Goal: Information Seeking & Learning: Learn about a topic

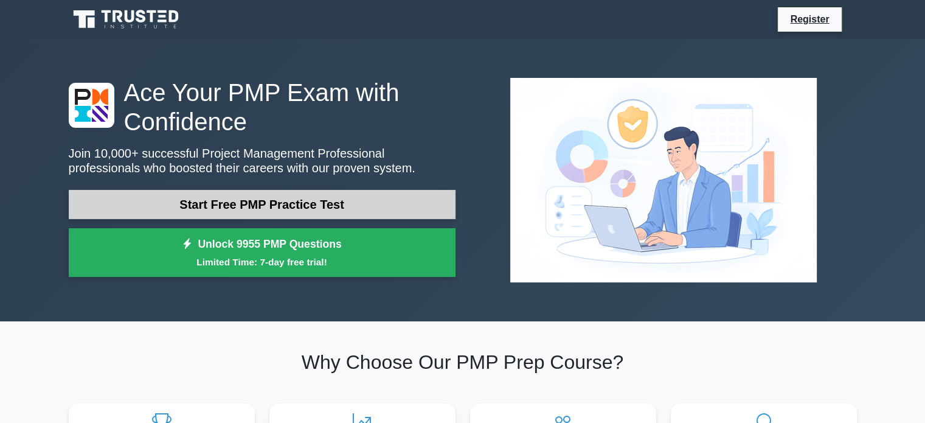
click at [326, 203] on link "Start Free PMP Practice Test" at bounding box center [262, 204] width 387 height 29
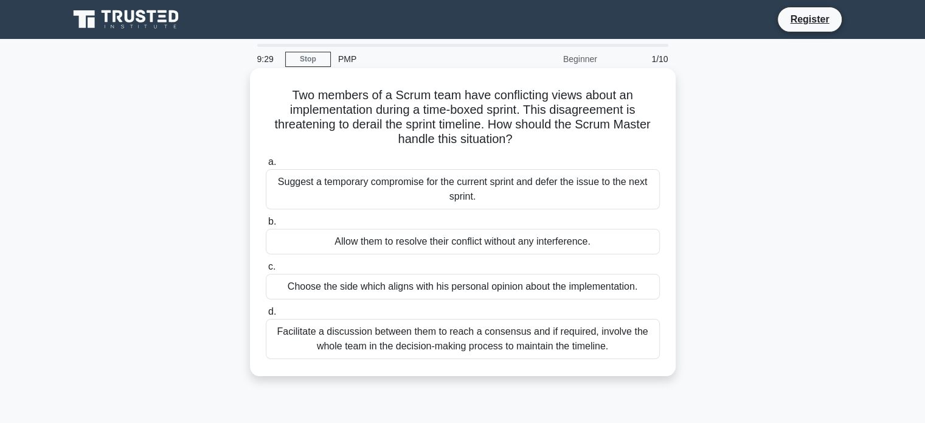
click at [512, 338] on div "Facilitate a discussion between them to reach a consensus and if required, invo…" at bounding box center [463, 339] width 394 height 40
click at [266, 316] on input "d. Facilitate a discussion between them to reach a consensus and if required, i…" at bounding box center [266, 312] width 0 height 8
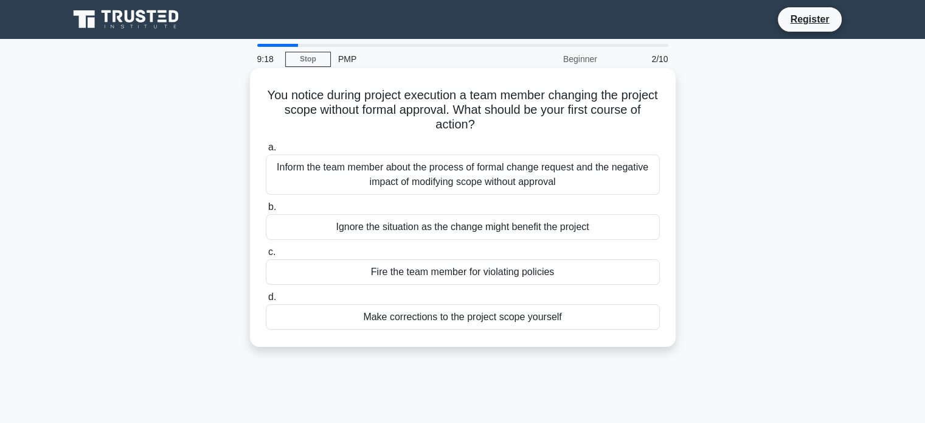
click at [601, 176] on div "Inform the team member about the process of formal change request and the negat…" at bounding box center [463, 175] width 394 height 40
click at [266, 151] on input "a. Inform the team member about the process of formal change request and the ne…" at bounding box center [266, 148] width 0 height 8
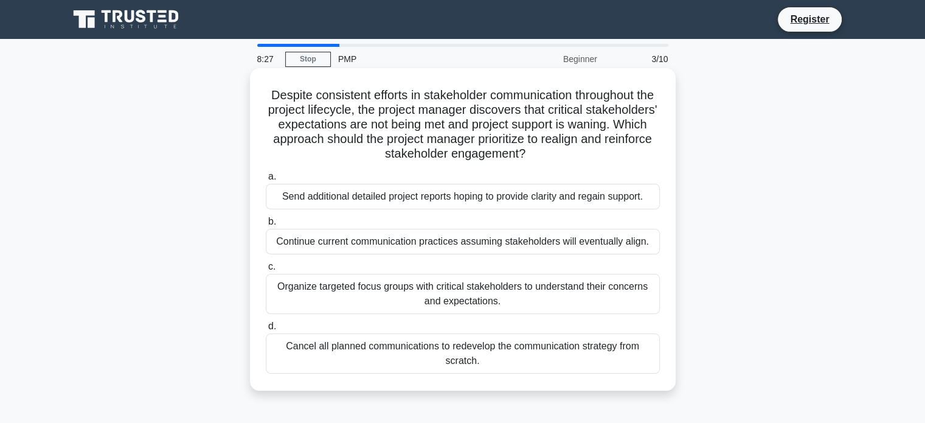
click at [361, 294] on div "Organize targeted focus groups with critical stakeholders to understand their c…" at bounding box center [463, 294] width 394 height 40
click at [266, 271] on input "c. Organize targeted focus groups with critical stakeholders to understand thei…" at bounding box center [266, 267] width 0 height 8
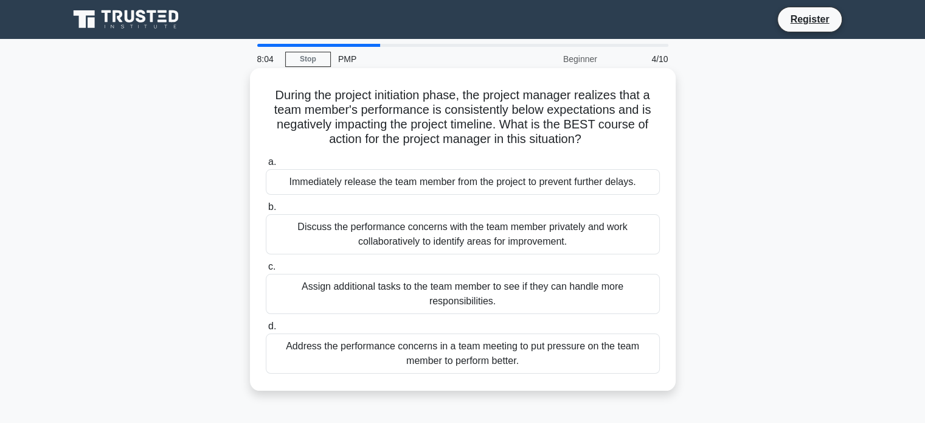
click at [561, 240] on div "Discuss the performance concerns with the team member privately and work collab…" at bounding box center [463, 234] width 394 height 40
click at [266, 211] on input "b. Discuss the performance concerns with the team member privately and work col…" at bounding box center [266, 207] width 0 height 8
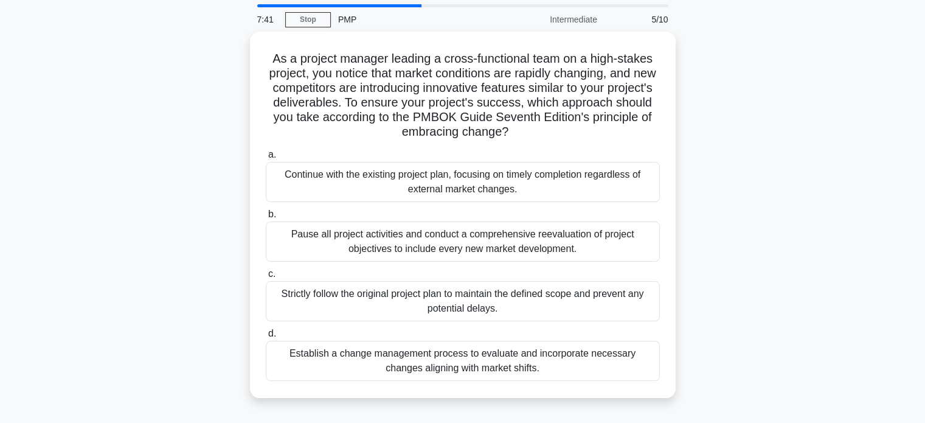
scroll to position [61, 0]
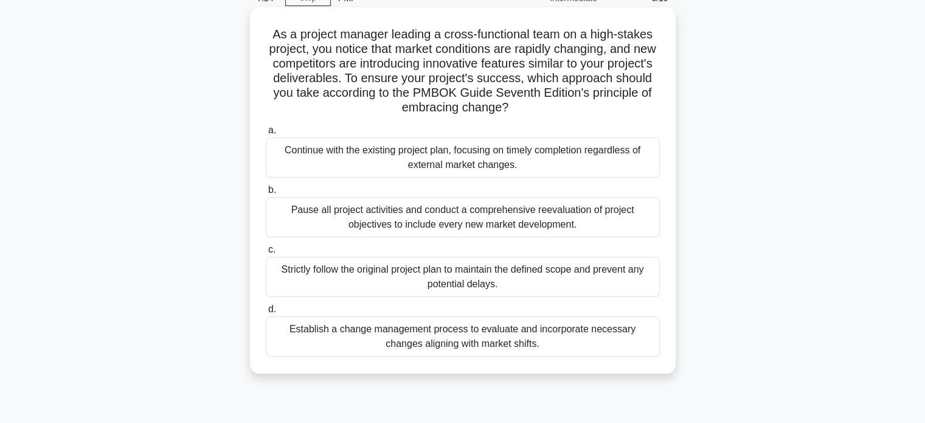
click at [568, 335] on div "Establish a change management process to evaluate and incorporate necessary cha…" at bounding box center [463, 336] width 394 height 40
click at [266, 313] on input "d. Establish a change management process to evaluate and incorporate necessary …" at bounding box center [266, 309] width 0 height 8
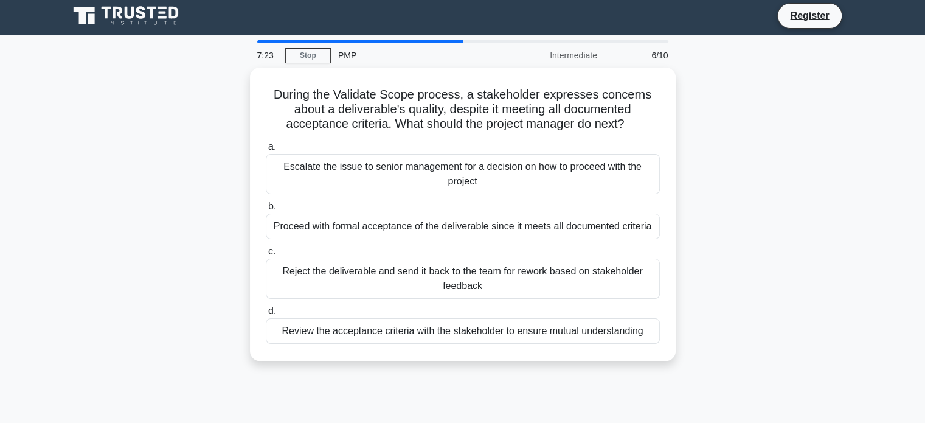
scroll to position [0, 0]
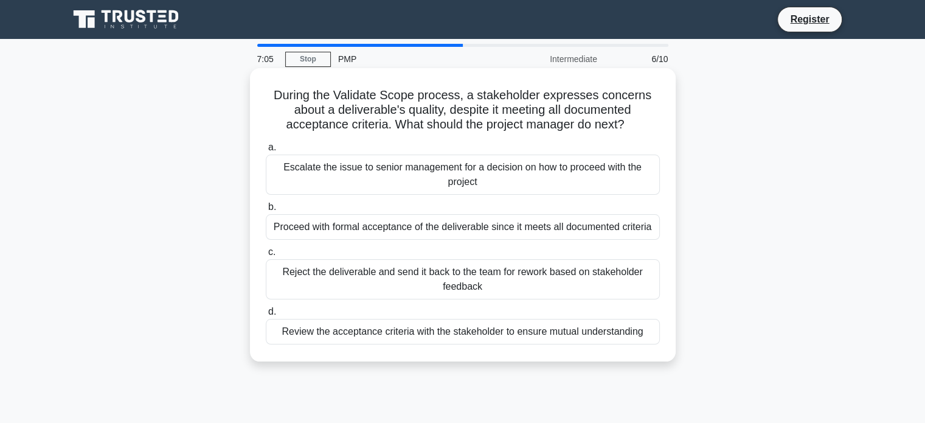
click at [445, 333] on div "Review the acceptance criteria with the stakeholder to ensure mutual understand…" at bounding box center [463, 332] width 394 height 26
click at [266, 316] on input "d. Review the acceptance criteria with the stakeholder to ensure mutual underst…" at bounding box center [266, 312] width 0 height 8
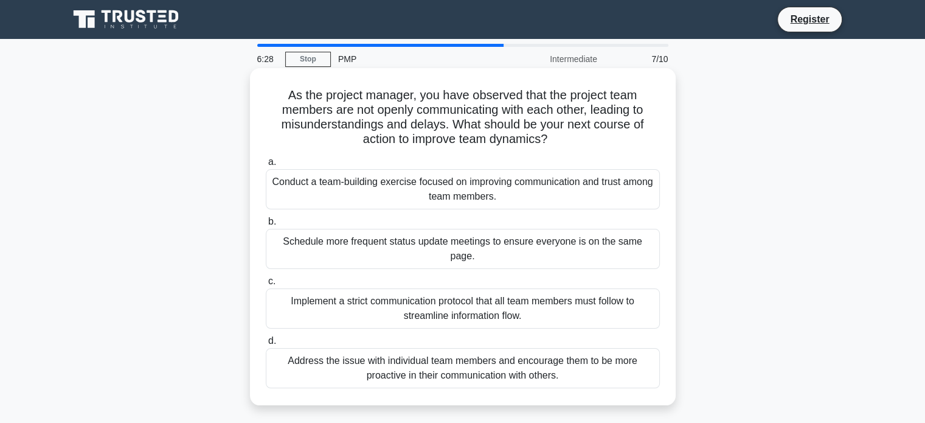
drag, startPoint x: 518, startPoint y: 194, endPoint x: 538, endPoint y: 204, distance: 22.3
click at [520, 194] on div "Conduct a team-building exercise focused on improving communication and trust a…" at bounding box center [463, 189] width 394 height 40
click at [266, 166] on input "a. Conduct a team-building exercise focused on improving communication and trus…" at bounding box center [266, 162] width 0 height 8
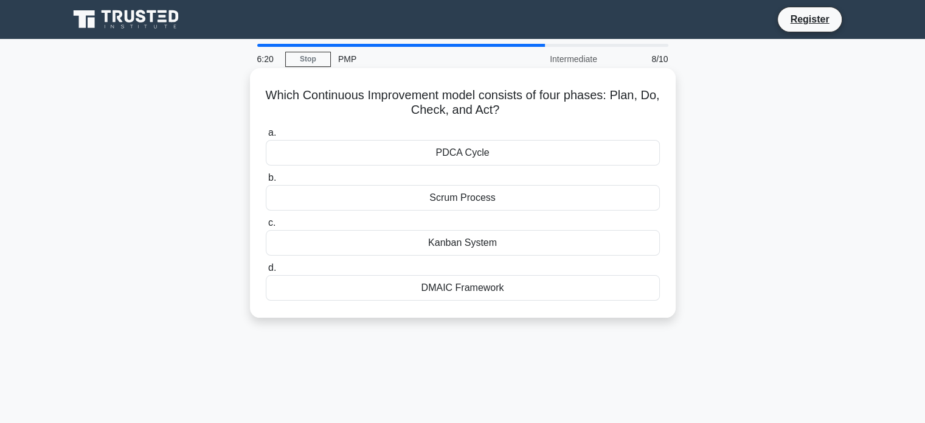
click at [492, 149] on div "PDCA Cycle" at bounding box center [463, 153] width 394 height 26
click at [266, 137] on input "a. PDCA Cycle" at bounding box center [266, 133] width 0 height 8
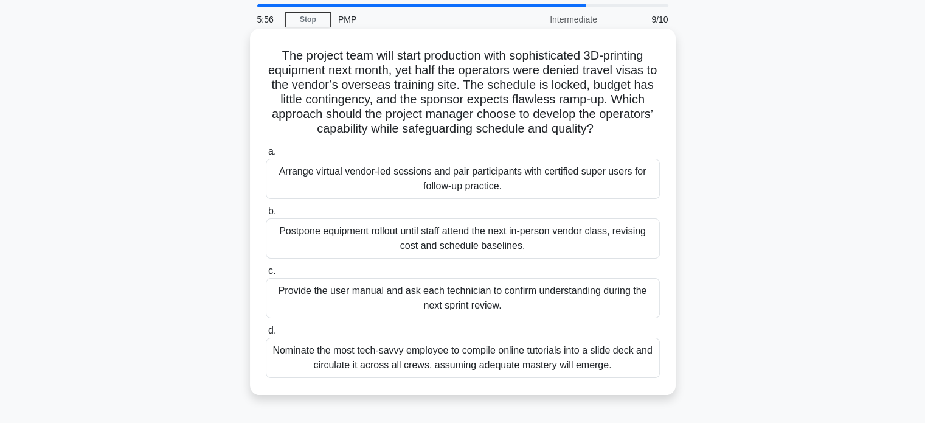
scroll to position [61, 0]
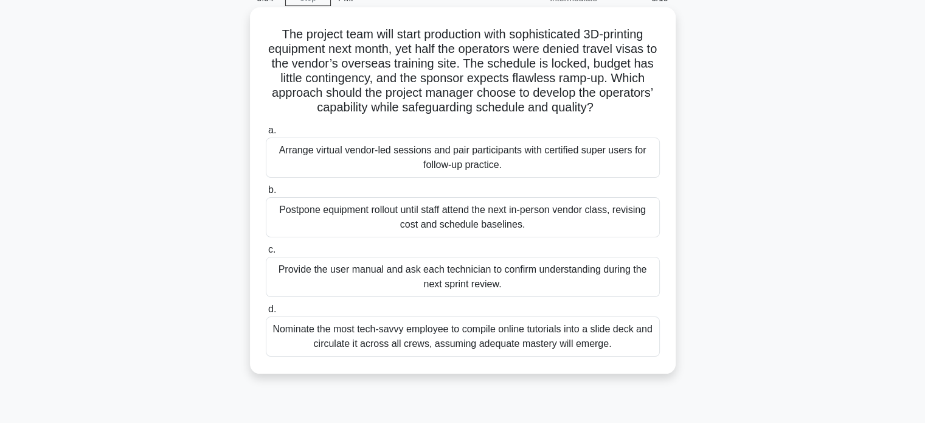
click at [465, 155] on div "Arrange virtual vendor-led sessions and pair participants with certified super …" at bounding box center [463, 157] width 394 height 40
click at [266, 134] on input "a. Arrange virtual vendor-led sessions and pair participants with certified sup…" at bounding box center [266, 131] width 0 height 8
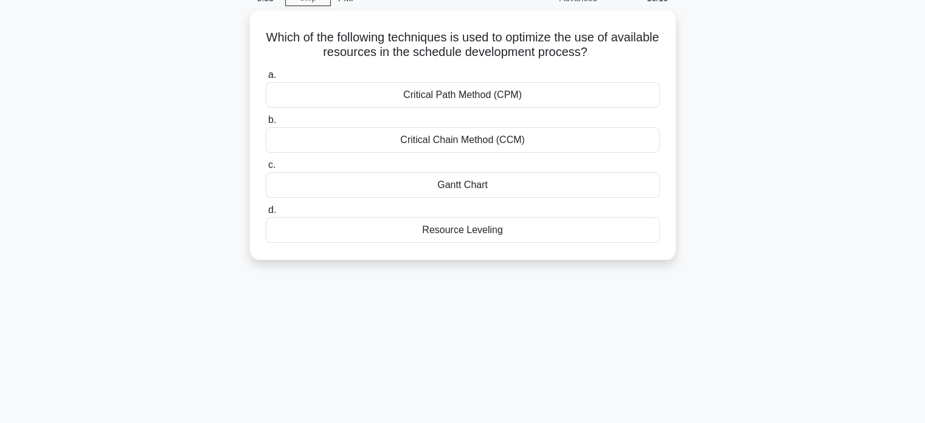
scroll to position [0, 0]
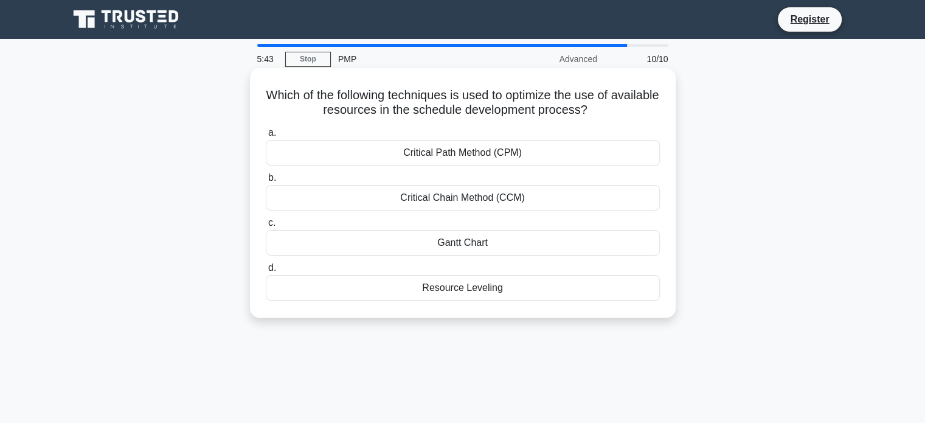
click at [508, 288] on div "Resource Leveling" at bounding box center [463, 288] width 394 height 26
click at [266, 272] on input "d. Resource Leveling" at bounding box center [266, 268] width 0 height 8
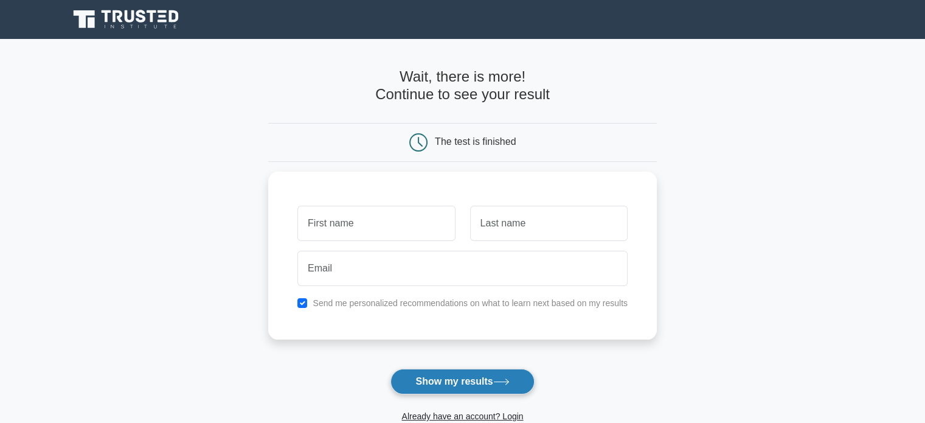
click at [470, 374] on button "Show my results" at bounding box center [463, 382] width 144 height 26
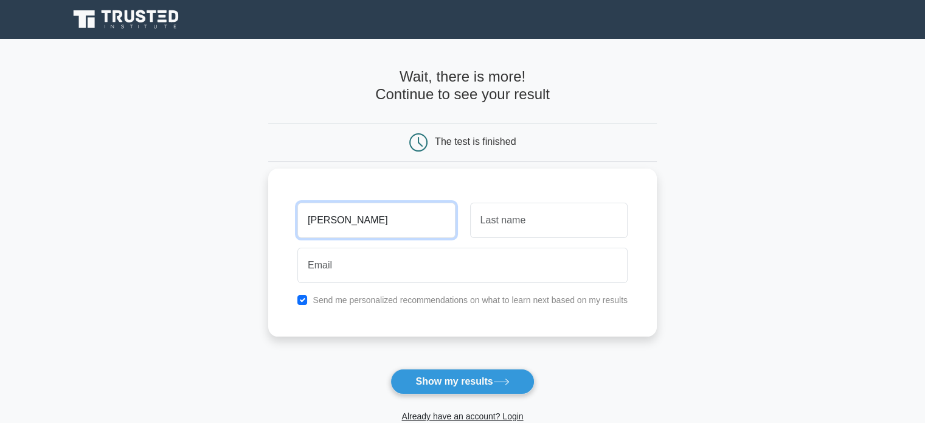
type input "Tony"
click at [549, 214] on input "text" at bounding box center [549, 220] width 158 height 35
type input "Onyango"
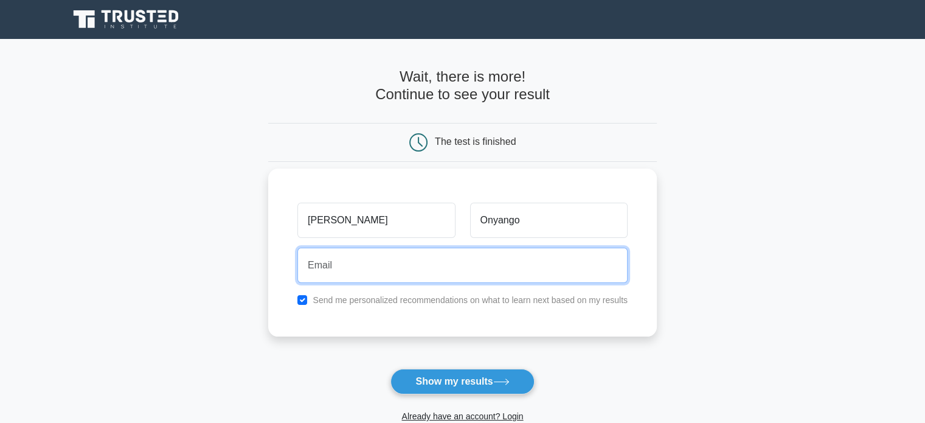
click at [400, 269] on input "email" at bounding box center [462, 265] width 330 height 35
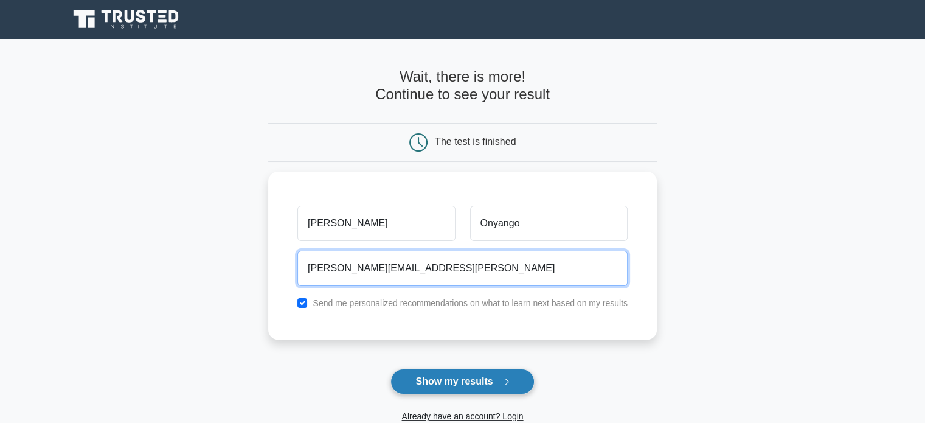
type input "tony.onyango@gmail.vom"
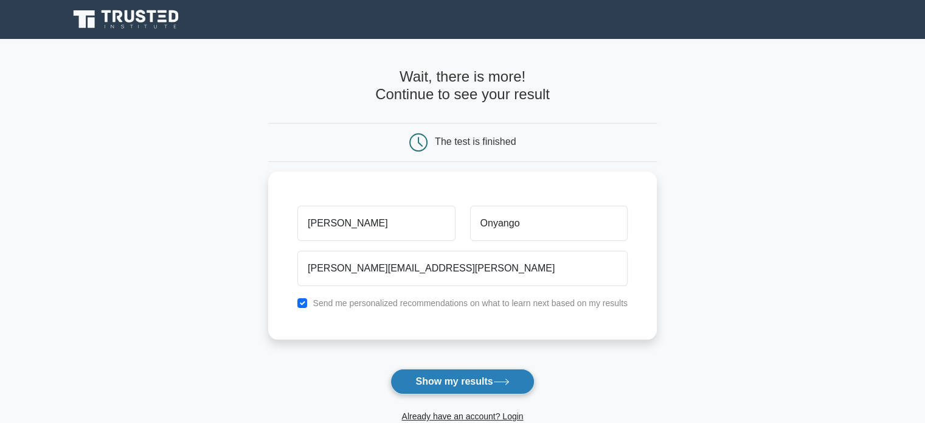
click at [471, 380] on button "Show my results" at bounding box center [463, 382] width 144 height 26
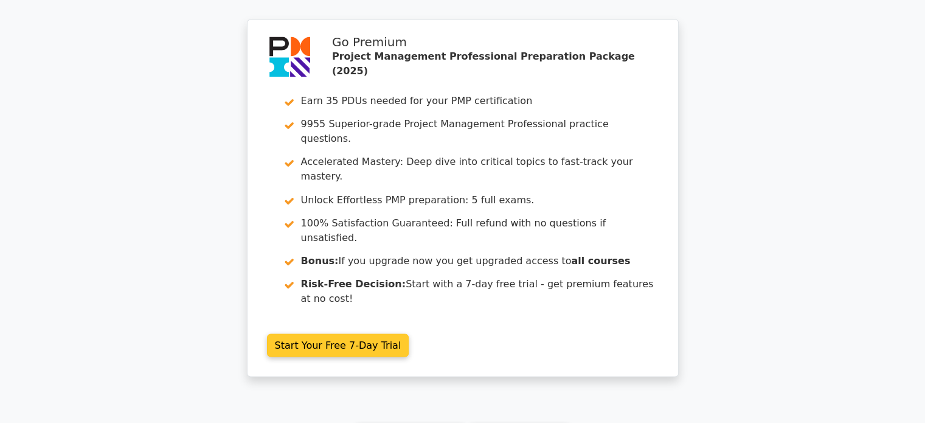
scroll to position [2178, 0]
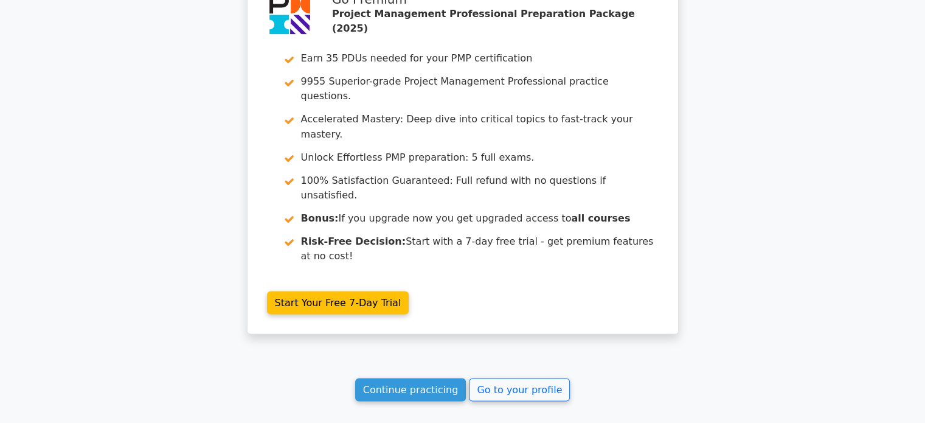
drag, startPoint x: 420, startPoint y: 231, endPoint x: 611, endPoint y: 285, distance: 199.1
click at [420, 378] on link "Continue practicing" at bounding box center [410, 389] width 111 height 23
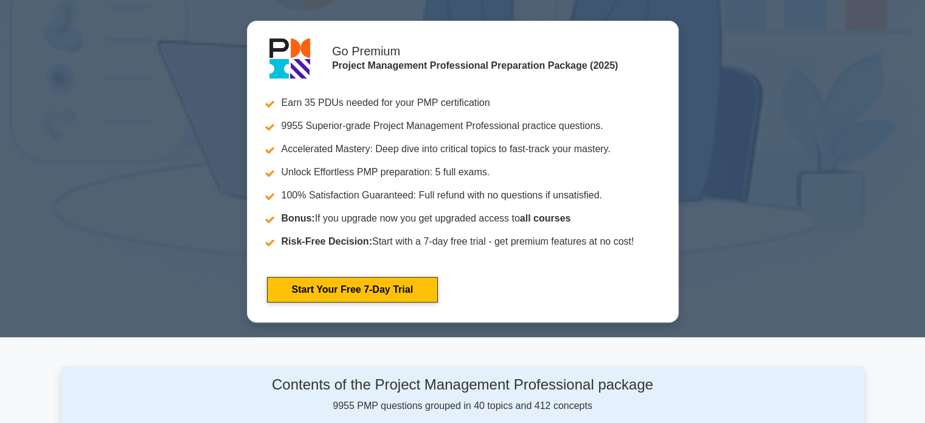
scroll to position [243, 0]
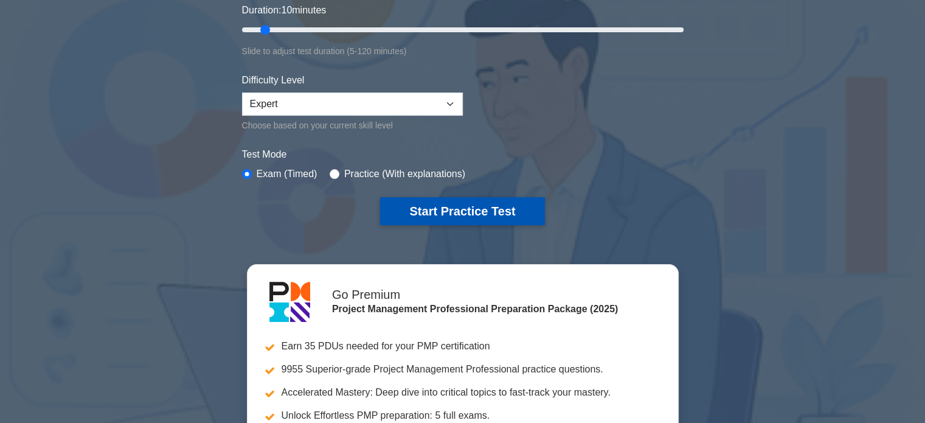
click at [482, 206] on button "Start Practice Test" at bounding box center [462, 211] width 164 height 28
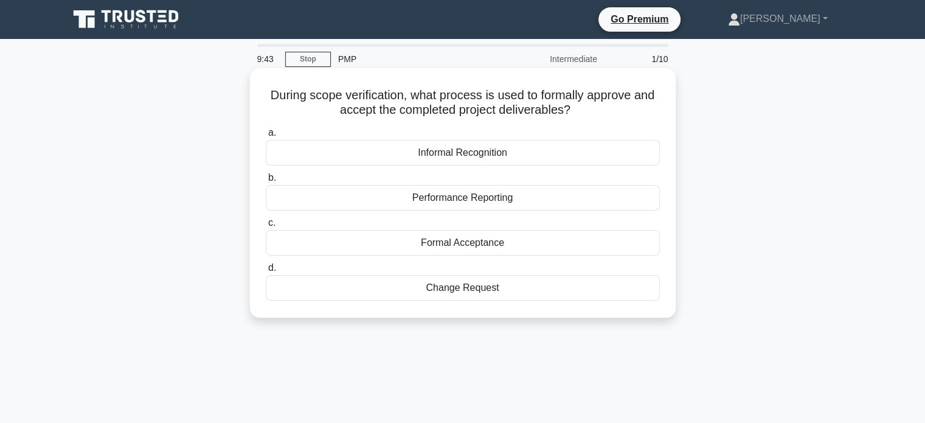
click at [338, 240] on div "Formal Acceptance" at bounding box center [463, 243] width 394 height 26
click at [266, 227] on input "c. Formal Acceptance" at bounding box center [266, 223] width 0 height 8
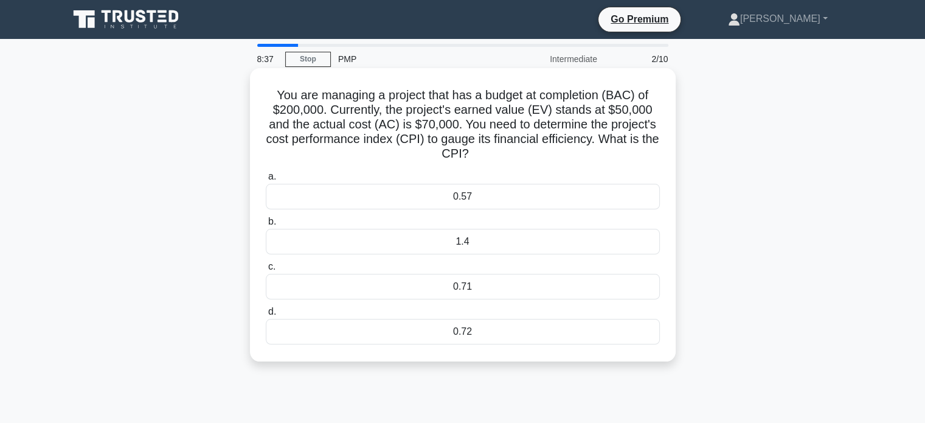
click at [473, 287] on div "0.71" at bounding box center [463, 287] width 394 height 26
click at [266, 271] on input "c. 0.71" at bounding box center [266, 267] width 0 height 8
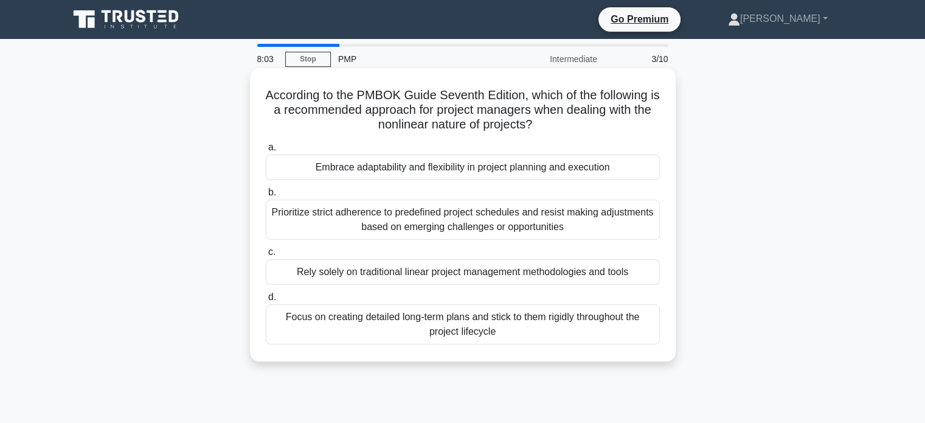
click at [448, 167] on div "Embrace adaptability and flexibility in project planning and execution" at bounding box center [463, 168] width 394 height 26
click at [266, 151] on input "a. Embrace adaptability and flexibility in project planning and execution" at bounding box center [266, 148] width 0 height 8
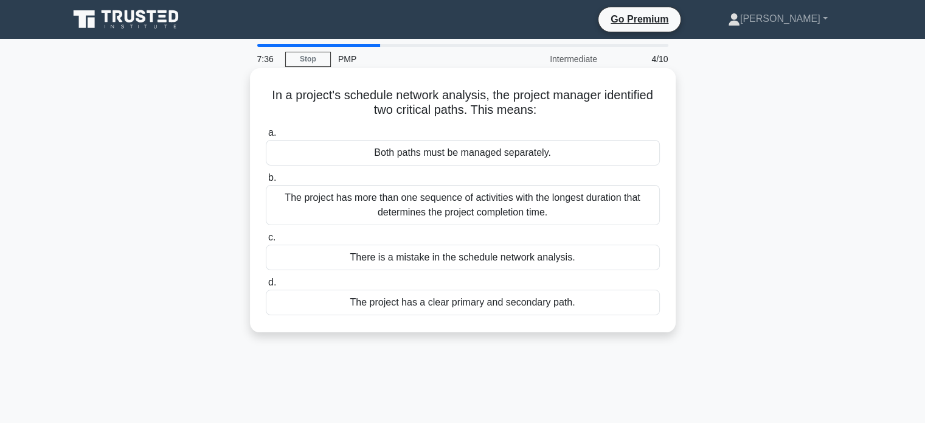
click at [483, 216] on div "The project has more than one sequence of activities with the longest duration …" at bounding box center [463, 205] width 394 height 40
click at [266, 182] on input "b. The project has more than one sequence of activities with the longest durati…" at bounding box center [266, 178] width 0 height 8
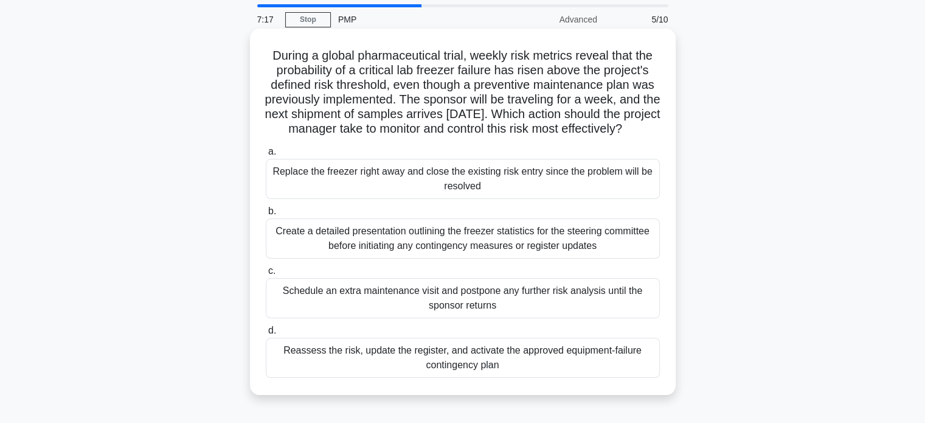
scroll to position [61, 0]
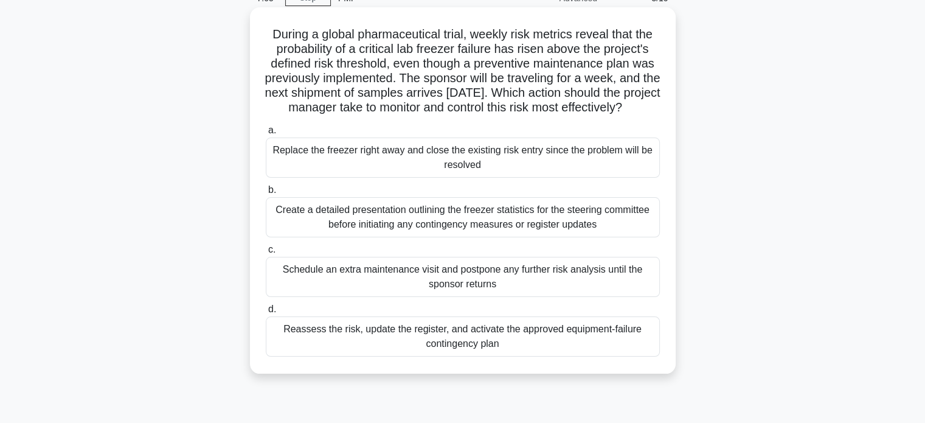
click at [512, 355] on div "Reassess the risk, update the register, and activate the approved equipment-fai…" at bounding box center [463, 336] width 394 height 40
click at [266, 313] on input "d. Reassess the risk, update the register, and activate the approved equipment-…" at bounding box center [266, 309] width 0 height 8
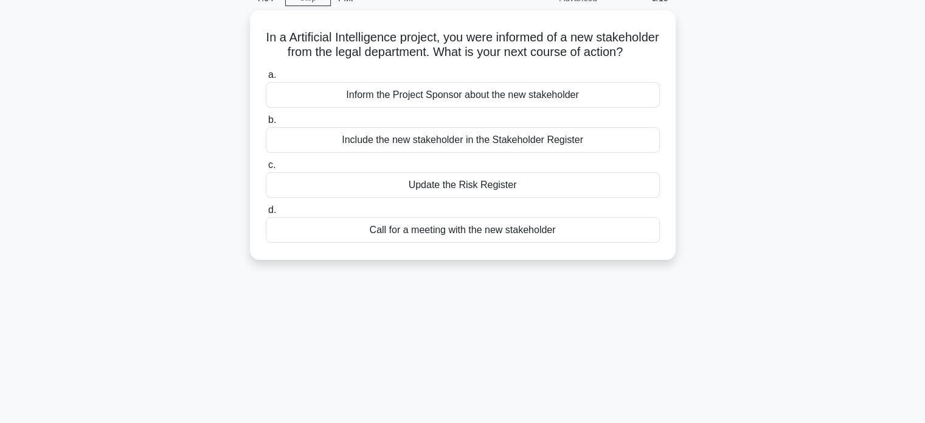
scroll to position [0, 0]
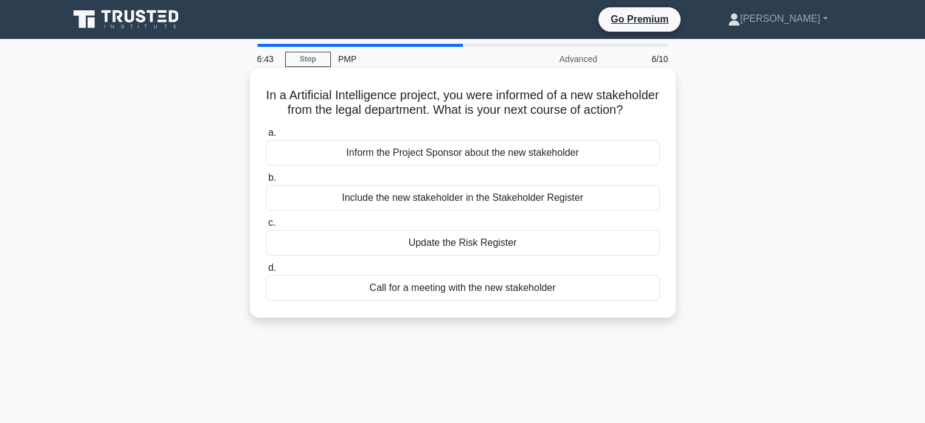
click at [448, 210] on div "Include the new stakeholder in the Stakeholder Register" at bounding box center [463, 198] width 394 height 26
click at [266, 182] on input "b. Include the new stakeholder in the Stakeholder Register" at bounding box center [266, 178] width 0 height 8
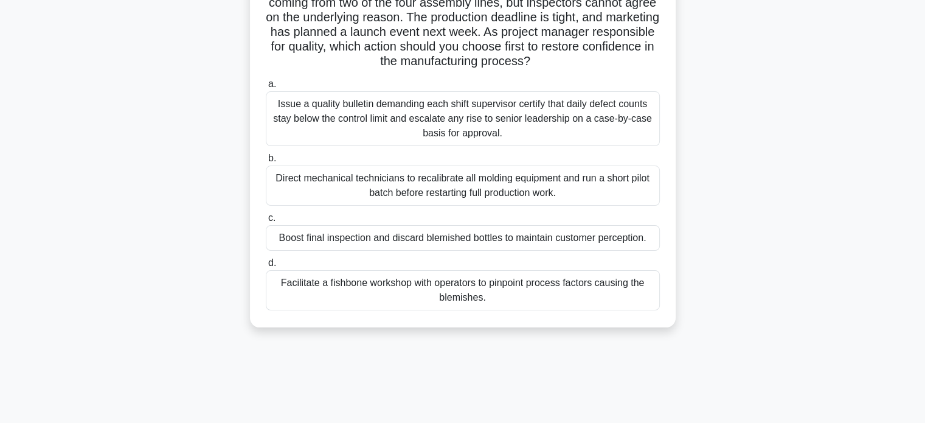
scroll to position [61, 0]
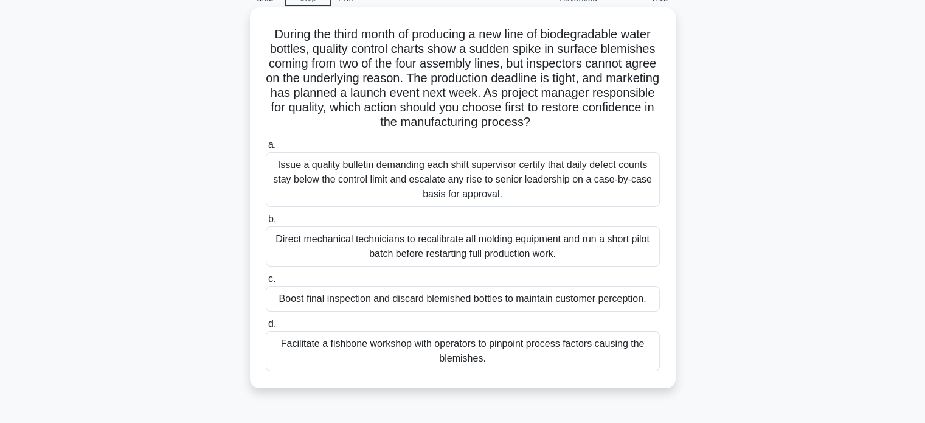
click at [434, 350] on div "Facilitate a fishbone workshop with operators to pinpoint process factors causi…" at bounding box center [463, 351] width 394 height 40
click at [266, 328] on input "d. Facilitate a fishbone workshop with operators to pinpoint process factors ca…" at bounding box center [266, 324] width 0 height 8
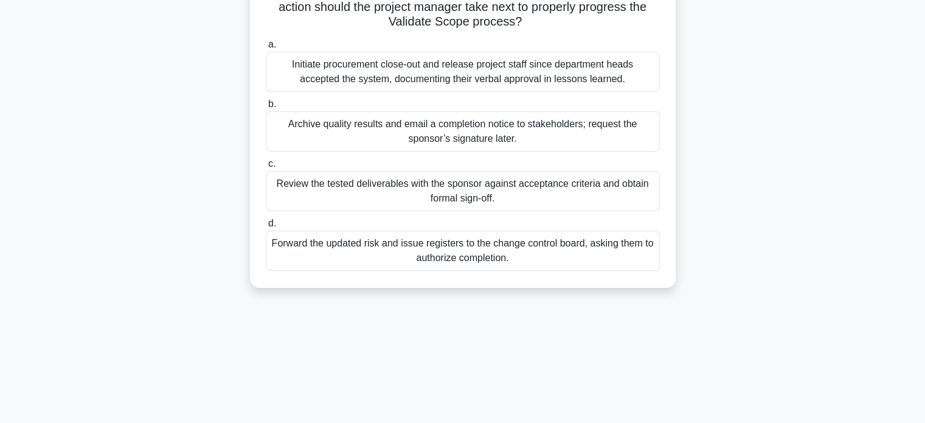
scroll to position [182, 0]
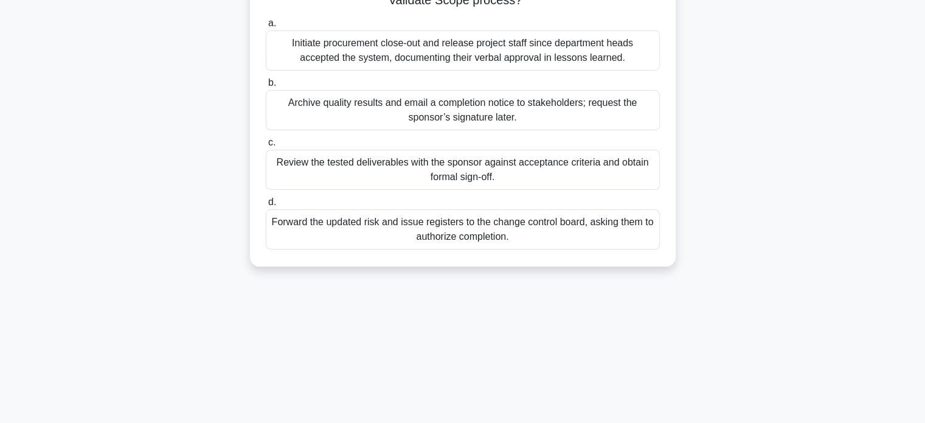
click at [532, 169] on div "Review the tested deliverables with the sponsor against acceptance criteria and…" at bounding box center [463, 170] width 394 height 40
click at [266, 147] on input "c. Review the tested deliverables with the sponsor against acceptance criteria …" at bounding box center [266, 143] width 0 height 8
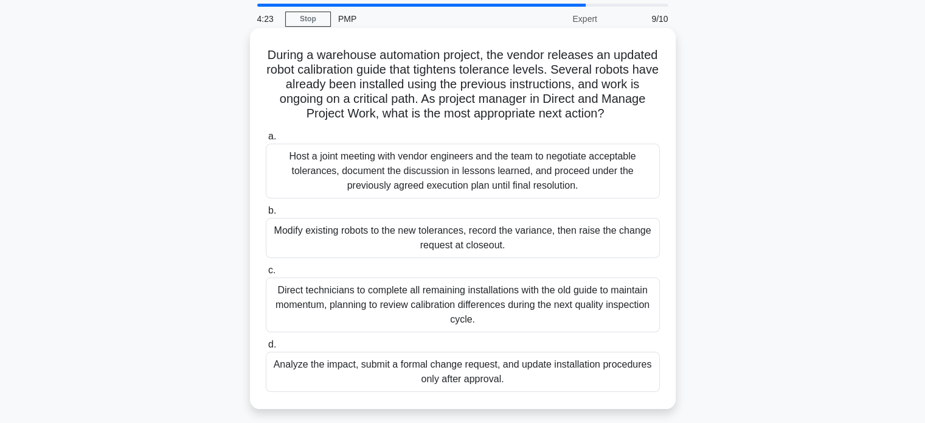
scroll to position [61, 0]
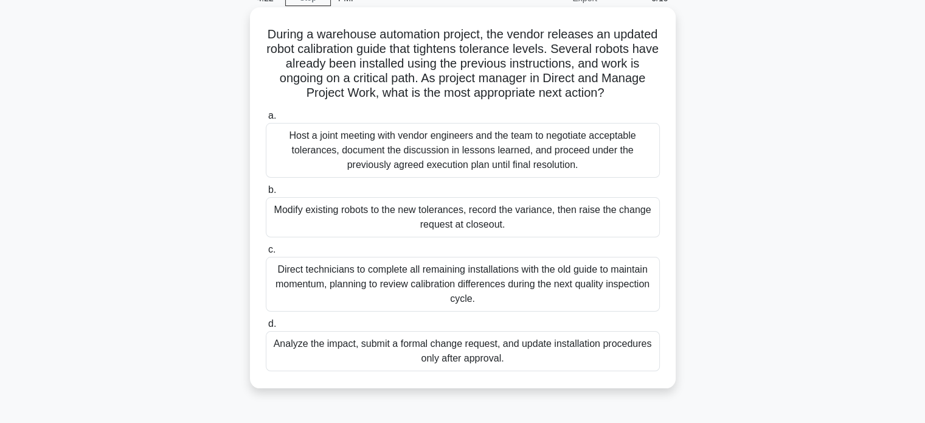
click at [482, 355] on div "Analyze the impact, submit a formal change request, and update installation pro…" at bounding box center [463, 351] width 394 height 40
click at [266, 328] on input "d. Analyze the impact, submit a formal change request, and update installation …" at bounding box center [266, 324] width 0 height 8
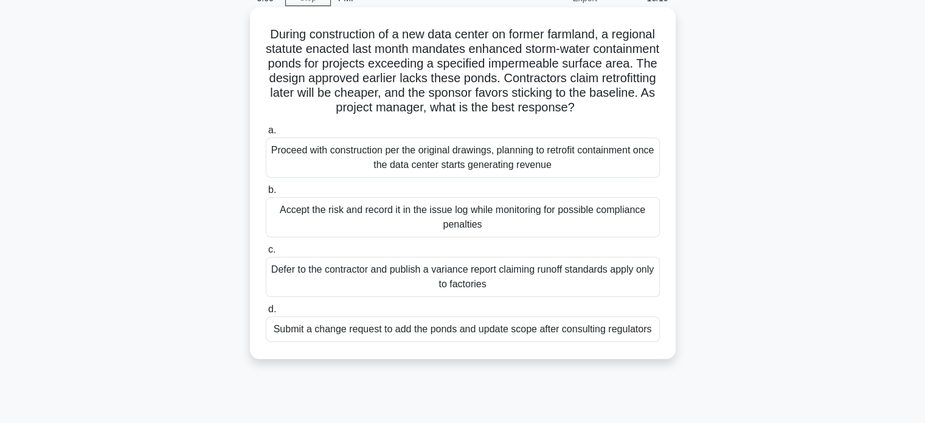
click at [521, 232] on div "Accept the risk and record it in the issue log while monitoring for possible co…" at bounding box center [463, 217] width 394 height 40
click at [266, 194] on input "b. Accept the risk and record it in the issue log while monitoring for possible…" at bounding box center [266, 190] width 0 height 8
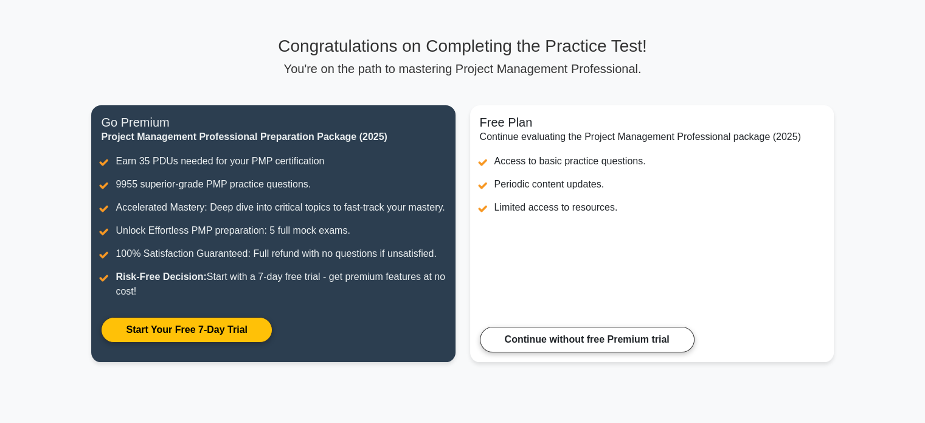
scroll to position [40, 0]
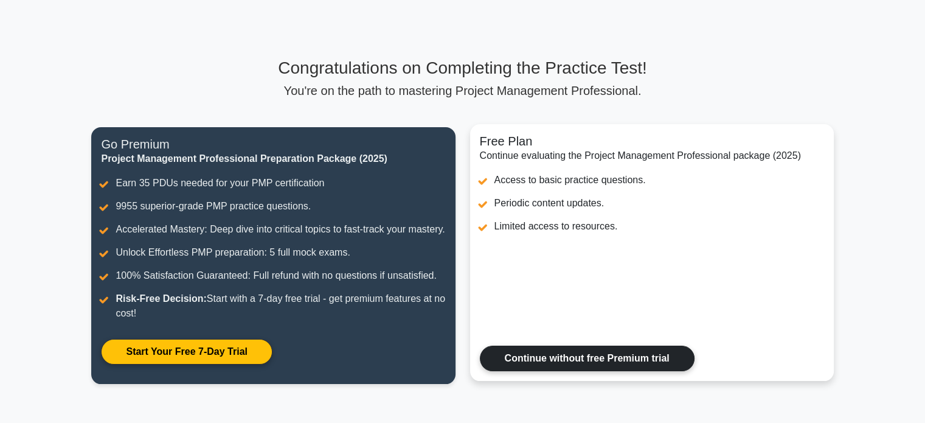
click at [563, 371] on link "Continue without free Premium trial" at bounding box center [587, 359] width 215 height 26
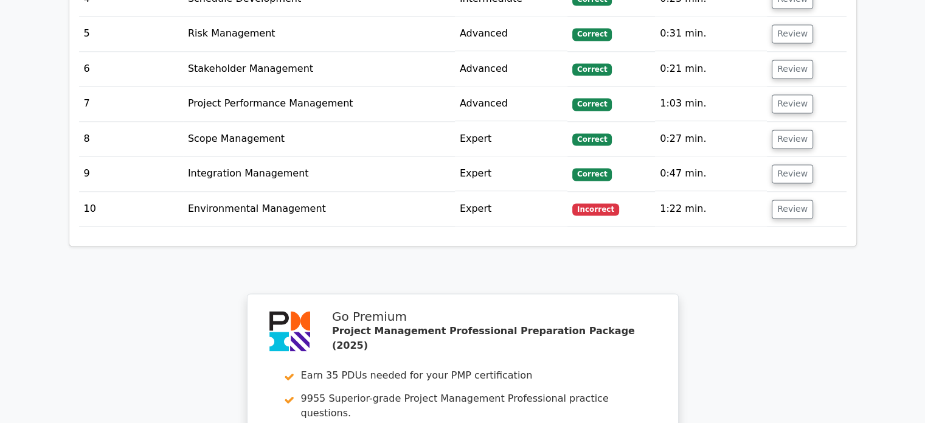
scroll to position [1825, 0]
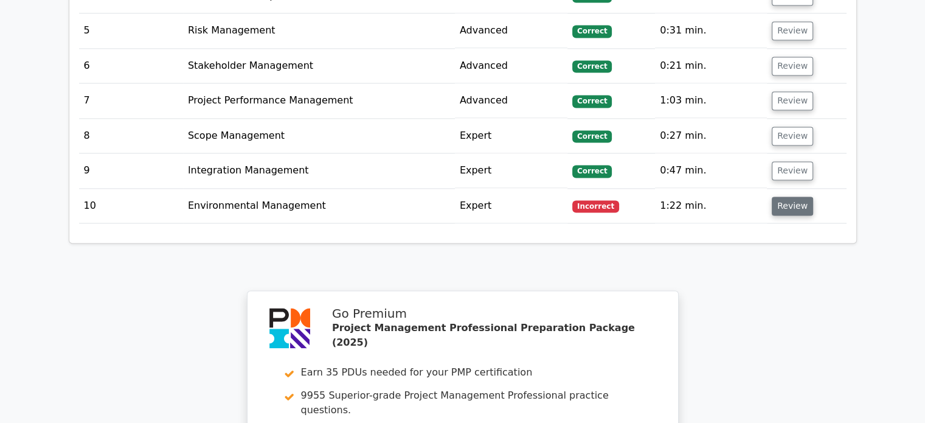
click at [781, 196] on button "Review" at bounding box center [792, 205] width 41 height 19
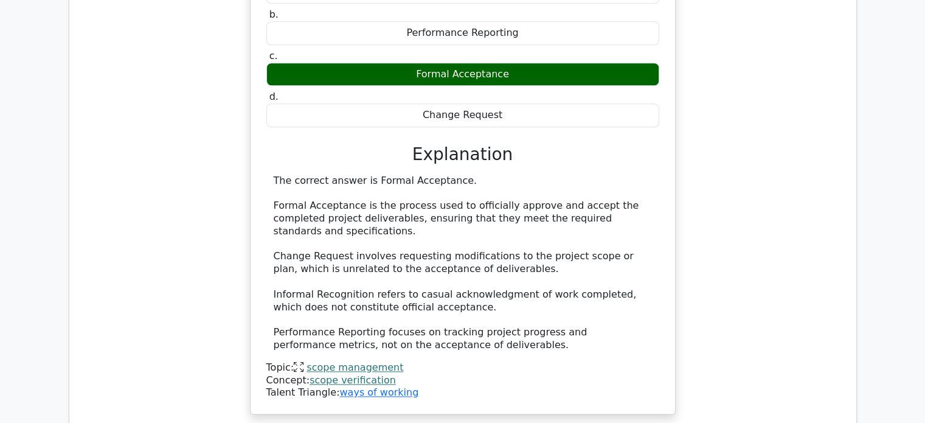
scroll to position [1251, 0]
